Goal: Transaction & Acquisition: Book appointment/travel/reservation

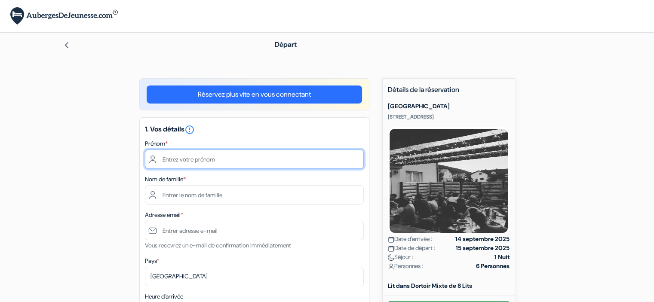
drag, startPoint x: 0, startPoint y: 0, endPoint x: 235, endPoint y: 158, distance: 283.4
click at [235, 158] on input "text" at bounding box center [254, 159] width 219 height 19
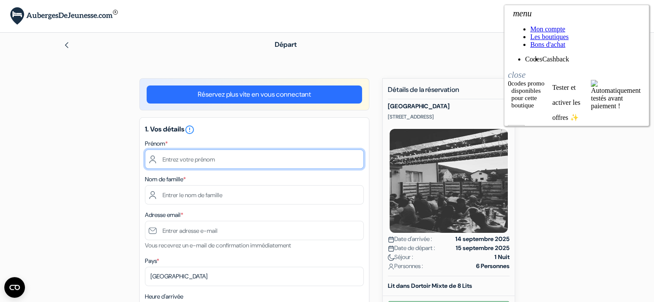
type input "Thomas"
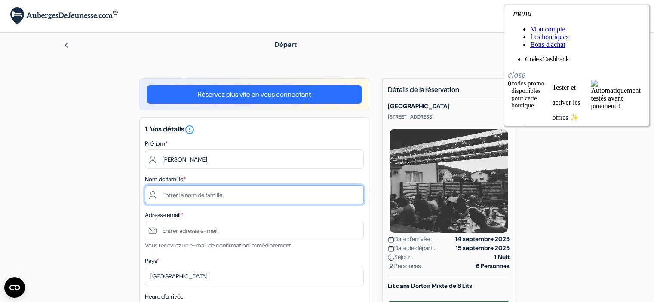
click at [199, 195] on input "text" at bounding box center [254, 194] width 219 height 19
type input "Bécue"
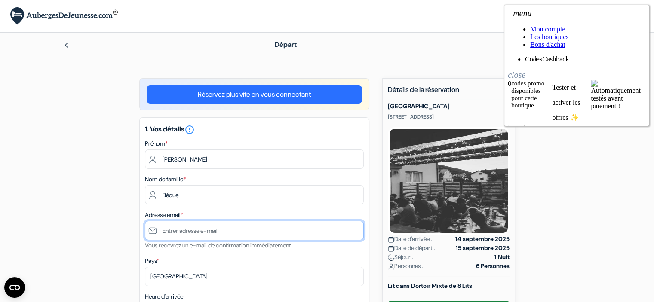
click at [191, 235] on input "text" at bounding box center [254, 230] width 219 height 19
type input "[PERSON_NAME][EMAIL_ADDRESS][DOMAIN_NAME]"
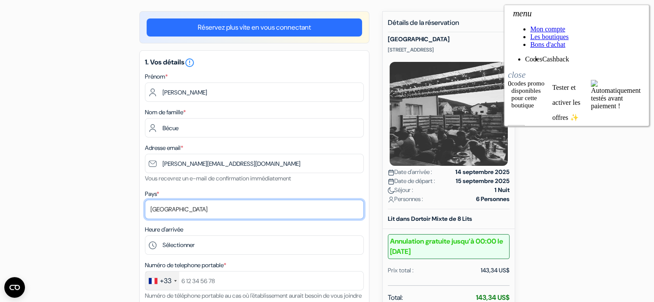
scroll to position [96, 0]
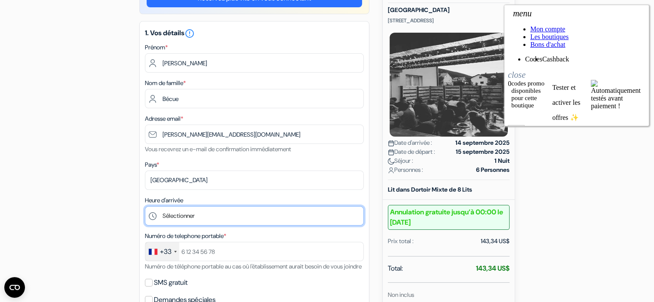
click at [189, 213] on select "Sélectionner 14:00 15:00 16:00 17:00 18:00 19:00 20:00 21:00 22:00" at bounding box center [254, 215] width 219 height 19
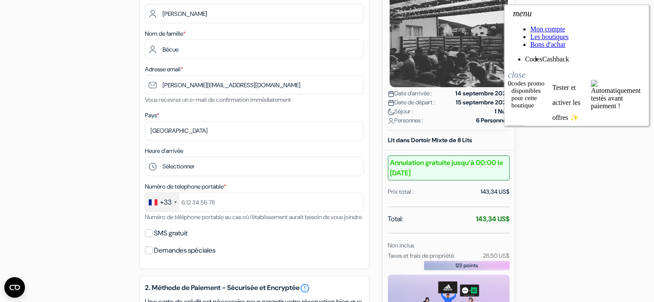
scroll to position [146, 0]
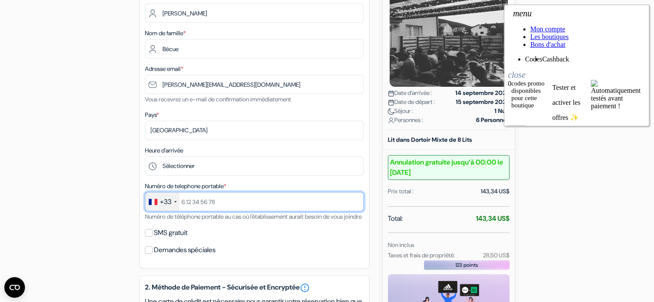
click at [200, 202] on input "text" at bounding box center [254, 201] width 219 height 19
type input "767500695"
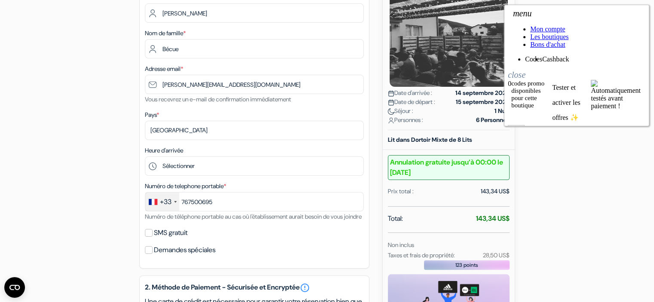
click at [185, 222] on div "Numéro de telephone portable * +33 France +33 United Kingdom +44 Germany (Deuts…" at bounding box center [254, 201] width 219 height 41
click at [171, 239] on label "SMS gratuit" at bounding box center [171, 233] width 34 height 12
click at [153, 237] on input "SMS gratuit" at bounding box center [149, 233] width 8 height 8
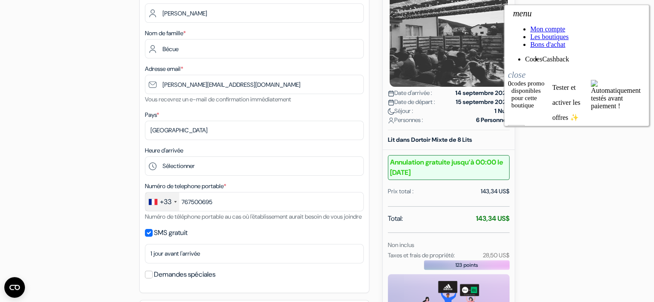
click at [171, 239] on label "SMS gratuit" at bounding box center [171, 233] width 34 height 12
click at [153, 237] on input "SMS gratuit" at bounding box center [149, 233] width 8 height 8
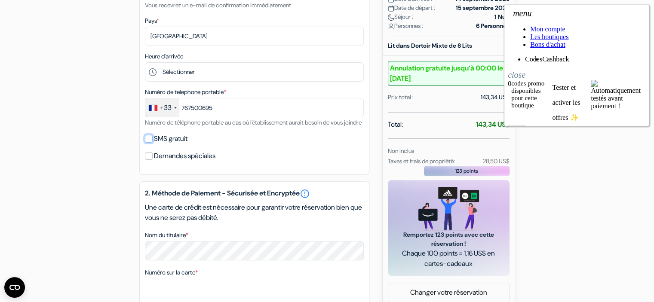
scroll to position [287, 0]
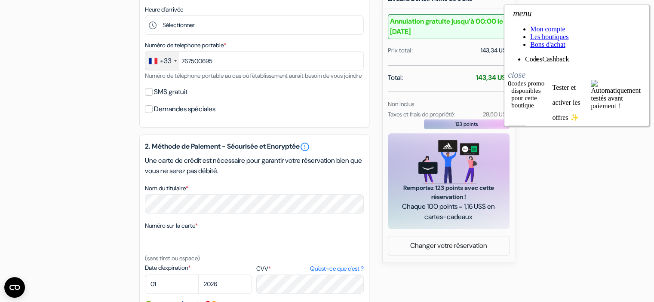
click at [164, 98] on label "SMS gratuit" at bounding box center [171, 92] width 34 height 12
click at [153, 96] on input "SMS gratuit" at bounding box center [149, 92] width 8 height 8
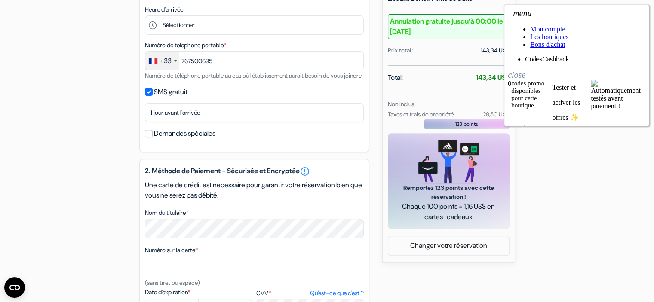
click at [164, 98] on label "SMS gratuit" at bounding box center [171, 92] width 34 height 12
click at [153, 96] on input "SMS gratuit" at bounding box center [149, 92] width 8 height 8
checkbox input "false"
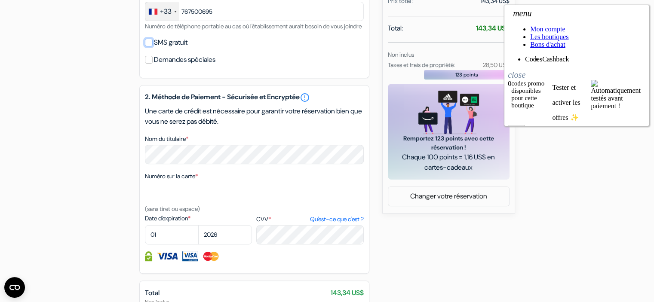
scroll to position [337, 0]
select select "06"
select select "2029"
click at [414, 256] on div "add_box Auberge Falling Lakes Vaganačka 14, Korenica, Croatie Détails de l'étab…" at bounding box center [326, 72] width 567 height 663
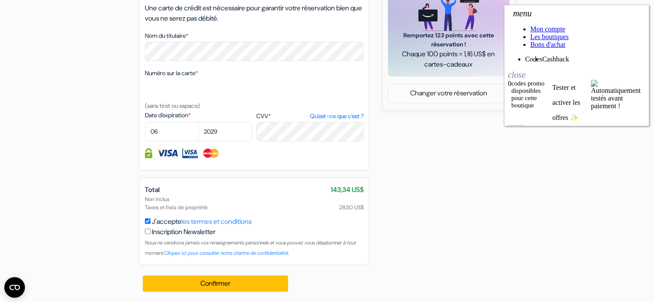
scroll to position [445, 0]
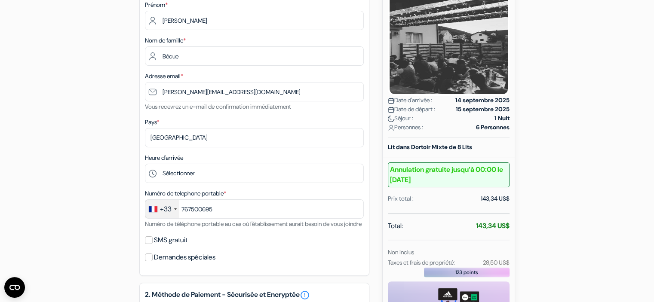
scroll to position [139, 0]
drag, startPoint x: 447, startPoint y: 227, endPoint x: 493, endPoint y: 225, distance: 45.6
click at [493, 225] on div "Total: 143,34 US$" at bounding box center [449, 226] width 122 height 12
copy strong "143,34"
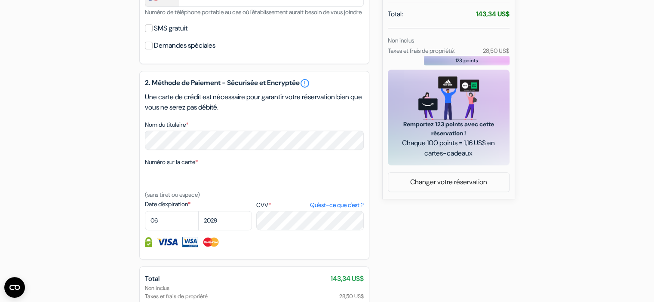
scroll to position [450, 0]
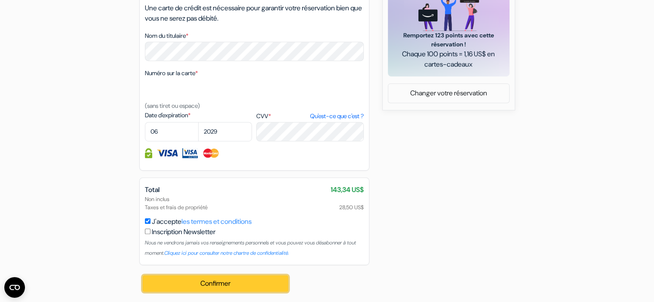
click at [184, 285] on button "Confirmer Loading..." at bounding box center [216, 283] width 146 height 16
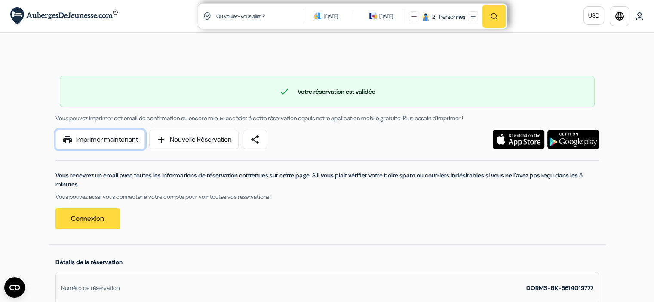
click at [92, 140] on link "print Imprimer maintenant" at bounding box center [99, 140] width 89 height 20
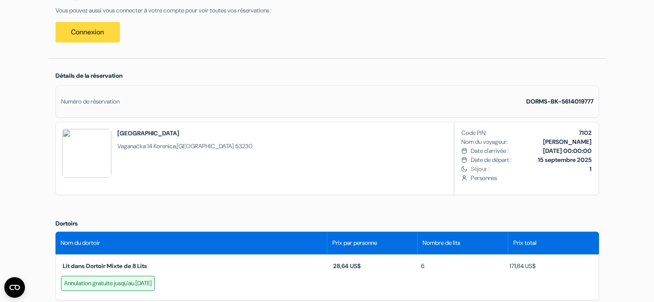
scroll to position [186, 0]
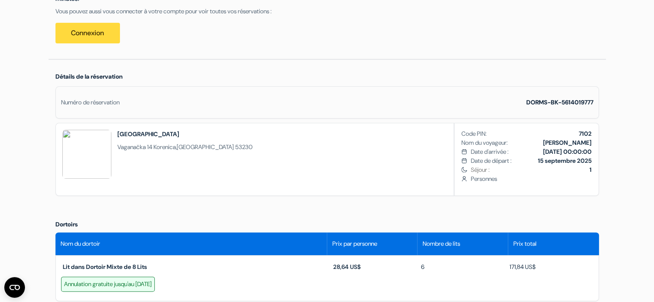
click at [475, 161] on span "Date de départ :" at bounding box center [490, 160] width 41 height 9
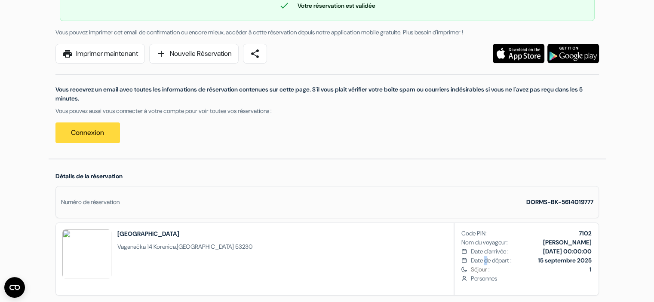
scroll to position [0, 0]
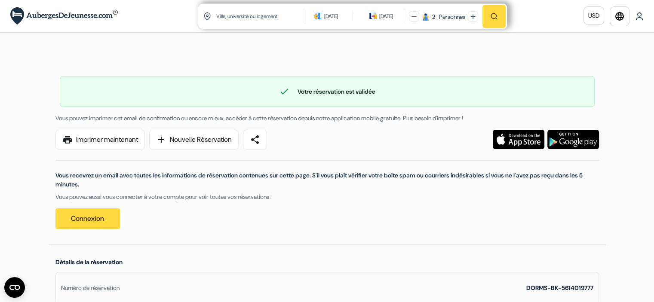
click at [266, 21] on input "text" at bounding box center [259, 16] width 89 height 21
paste input "Korenica"
type input "Korenica"
click at [328, 20] on div "[DATE]" at bounding box center [331, 16] width 14 height 9
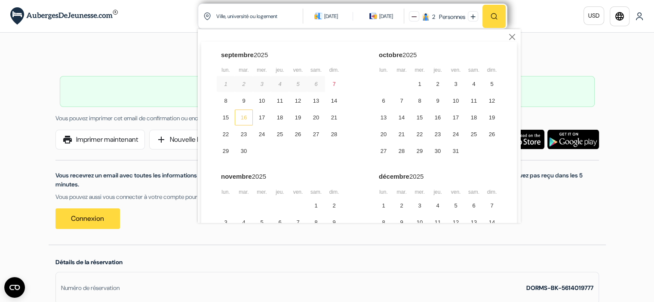
click at [238, 119] on div "16" at bounding box center [244, 118] width 18 height 16
click at [261, 119] on div "17" at bounding box center [262, 118] width 18 height 16
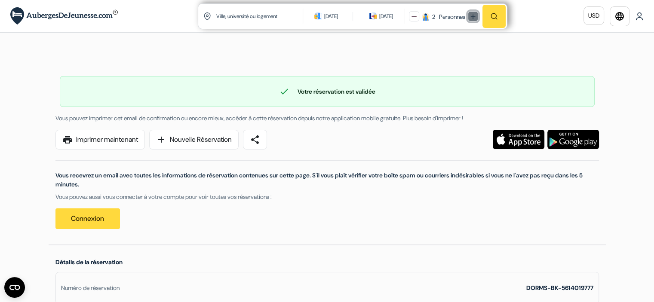
click at [470, 17] on button at bounding box center [472, 16] width 10 height 10
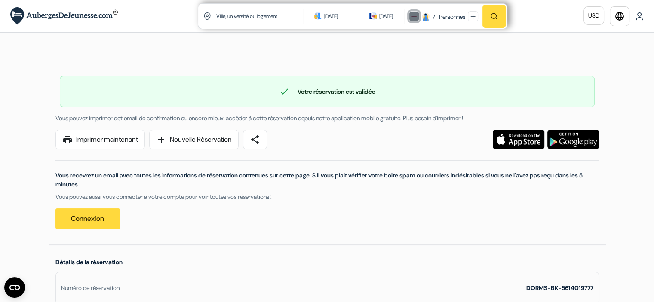
click at [414, 17] on img at bounding box center [413, 16] width 5 height 5
click at [491, 17] on img "button" at bounding box center [494, 16] width 8 height 8
click at [234, 21] on input "text" at bounding box center [259, 16] width 89 height 21
type input "K"
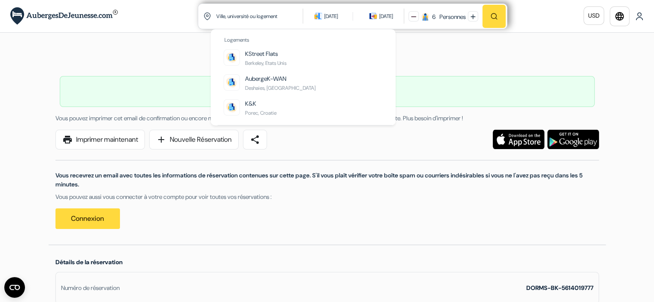
paste input "Korenica"
type input "Korenica"
click at [408, 11] on button at bounding box center [413, 16] width 10 height 10
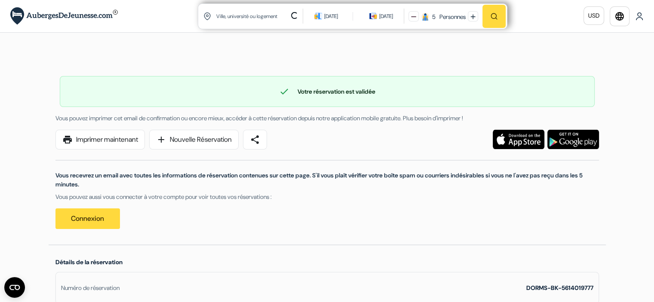
click at [244, 20] on input "text" at bounding box center [247, 16] width 65 height 21
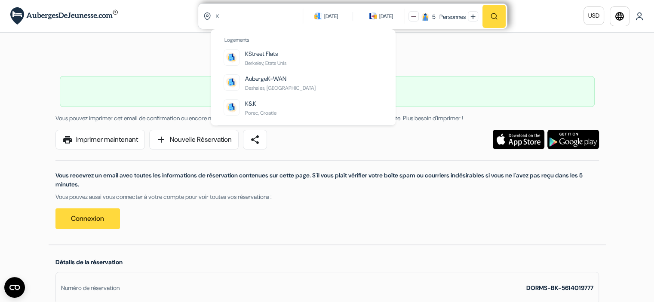
type input "K"
paste input "Korenica"
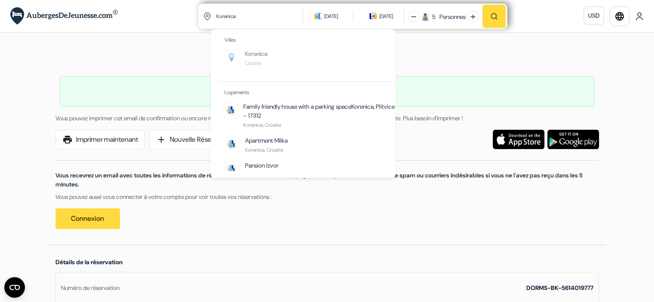
click at [252, 58] on link "Korenica Croatie" at bounding box center [256, 58] width 22 height 18
type input "Korenica, Croatie"
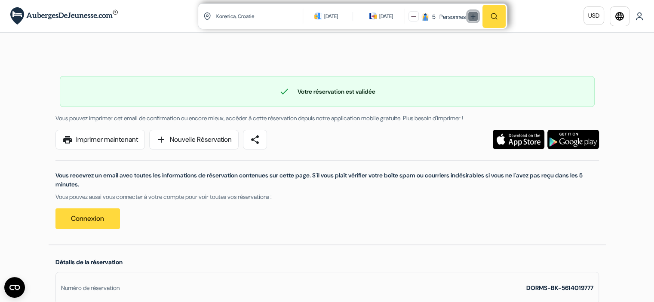
click at [477, 15] on button at bounding box center [472, 16] width 10 height 10
click at [499, 18] on button "button" at bounding box center [493, 16] width 23 height 23
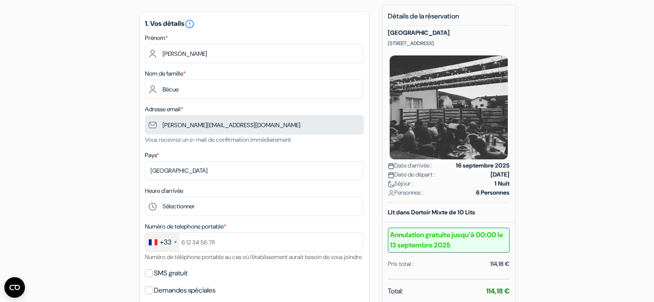
scroll to position [77, 0]
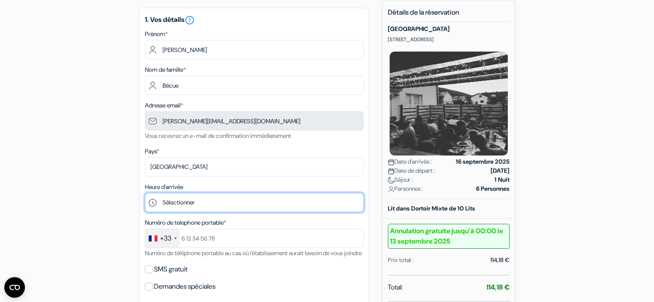
click at [229, 206] on select "Sélectionner 14:00 15:00 16:00 17:00 18:00 19:00 20:00 21:00 22:00" at bounding box center [254, 202] width 219 height 19
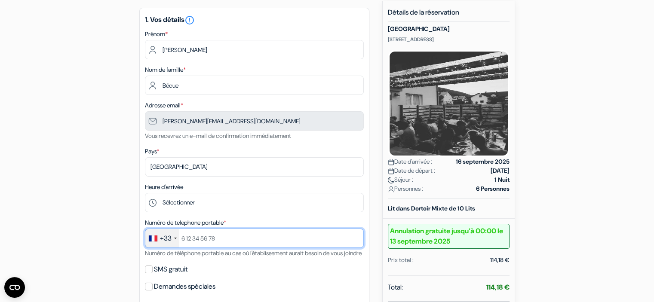
click at [189, 240] on input "text" at bounding box center [254, 238] width 219 height 19
type input "767500695"
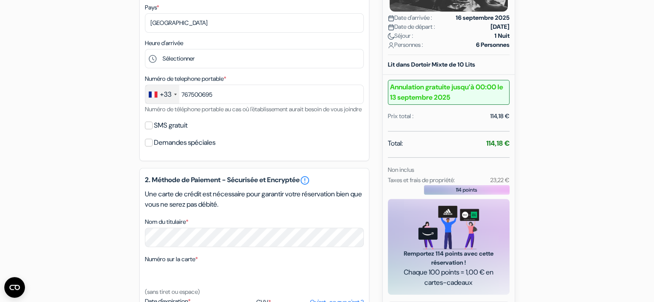
scroll to position [223, 0]
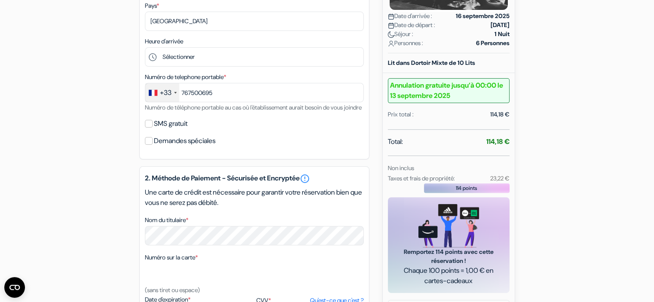
select select "06"
select select "2029"
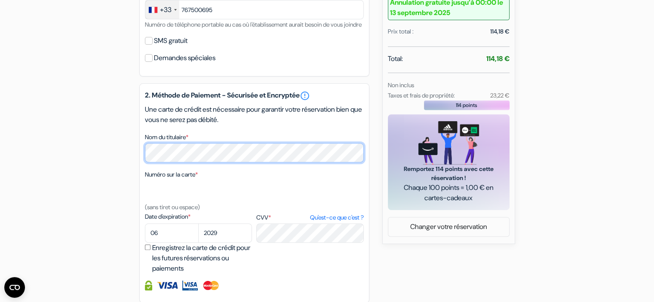
scroll to position [331, 0]
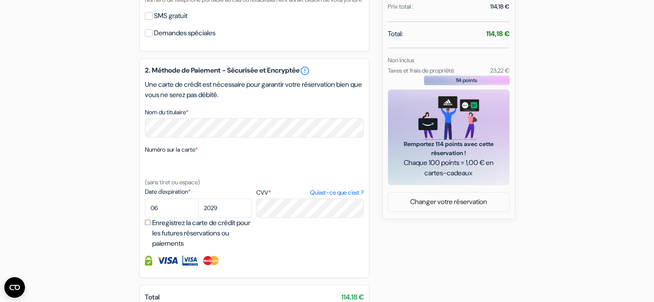
click at [409, 272] on div "add_box Auberge Falling Lakes Vaganačka 14, Korenica, Croatie Détails de l'étab…" at bounding box center [326, 62] width 567 height 631
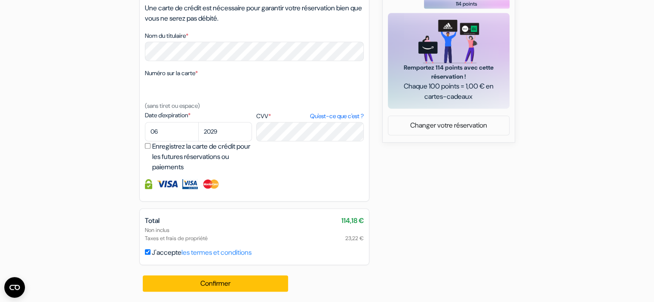
scroll to position [418, 0]
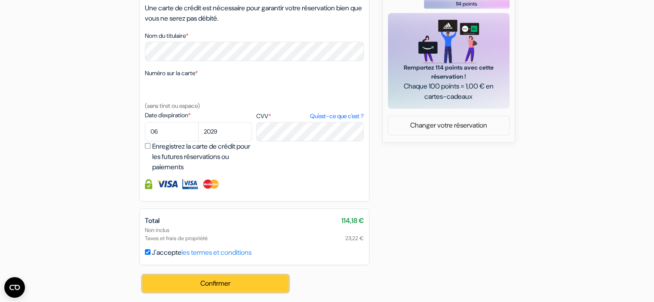
click at [226, 281] on button "Confirmer Loading..." at bounding box center [216, 283] width 146 height 16
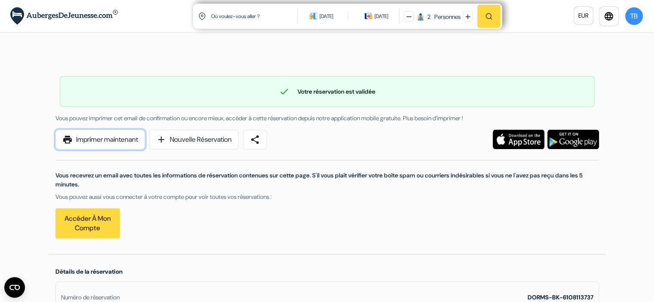
click at [113, 135] on link "print Imprimer maintenant" at bounding box center [99, 140] width 89 height 20
